Goal: Task Accomplishment & Management: Manage account settings

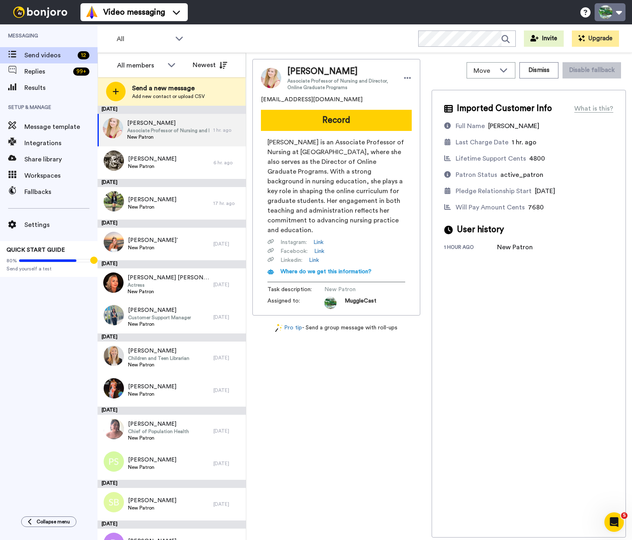
click at [616, 12] on button at bounding box center [610, 12] width 31 height 18
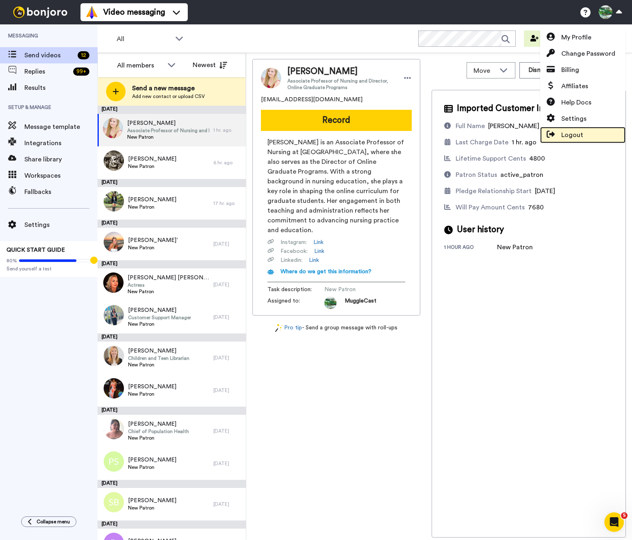
click at [569, 131] on span "Logout" at bounding box center [573, 135] width 22 height 10
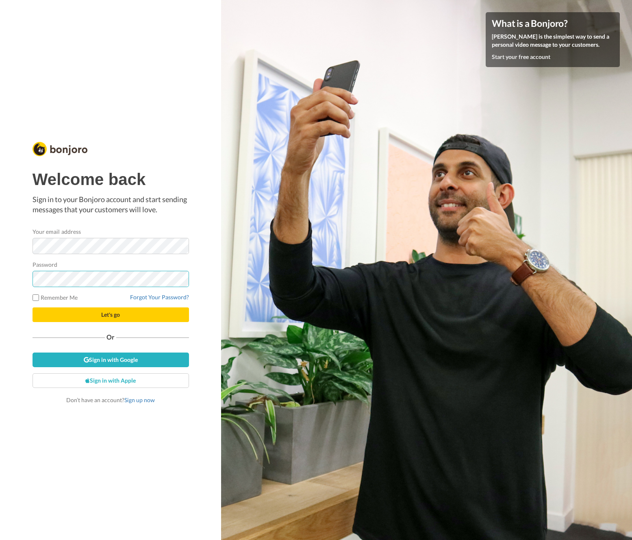
click at [33, 307] on button "Let's go" at bounding box center [111, 314] width 157 height 15
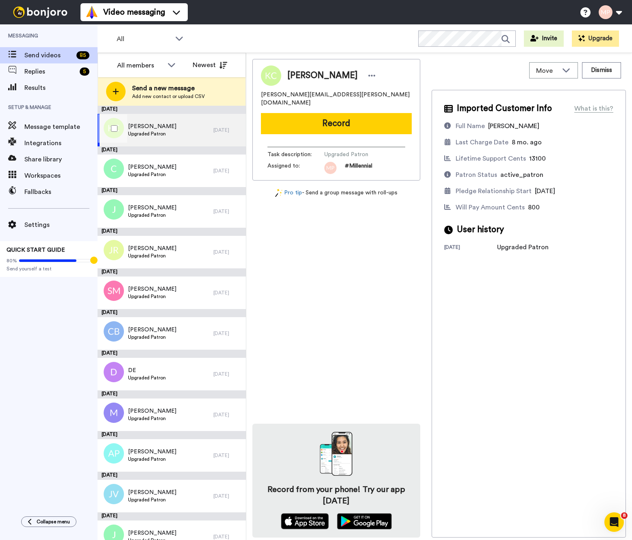
click at [194, 135] on div "Kirsten Upgraded Patron" at bounding box center [156, 130] width 116 height 33
